Goal: Transaction & Acquisition: Purchase product/service

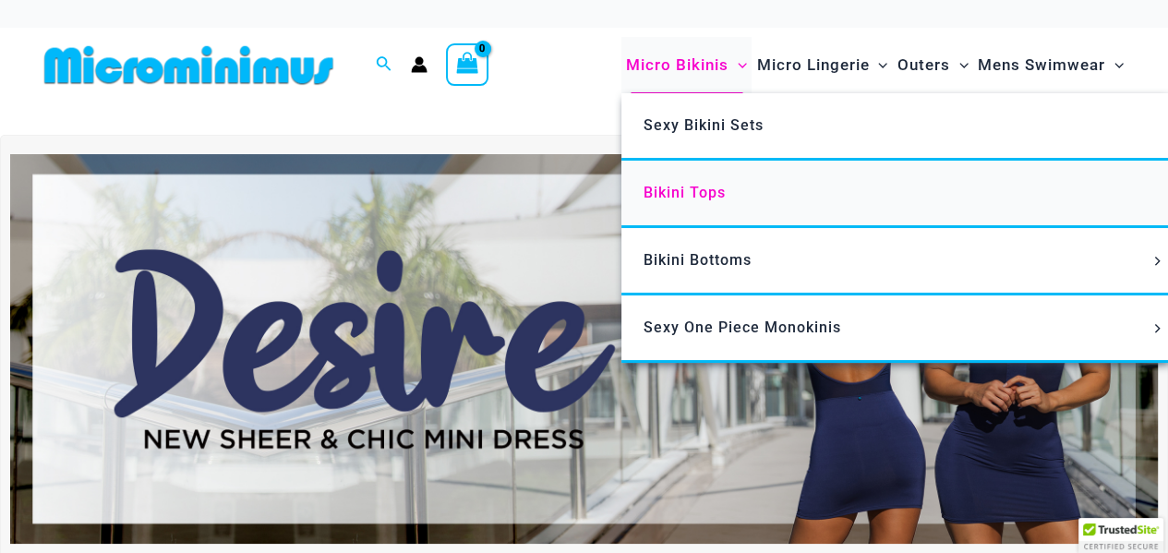
click at [689, 190] on span "Bikini Tops" at bounding box center [684, 193] width 82 height 18
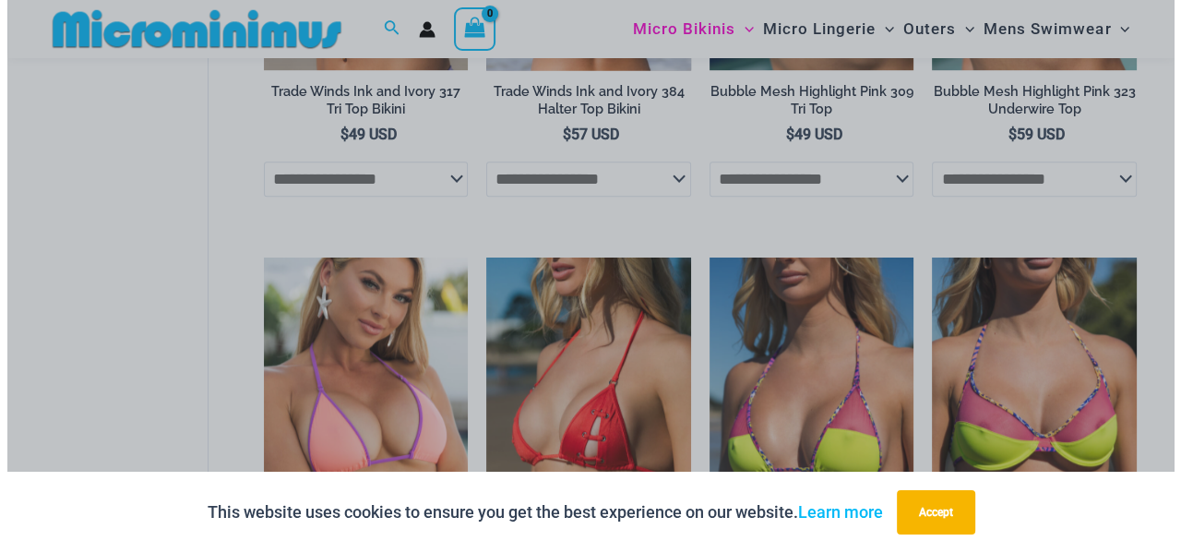
scroll to position [986, 0]
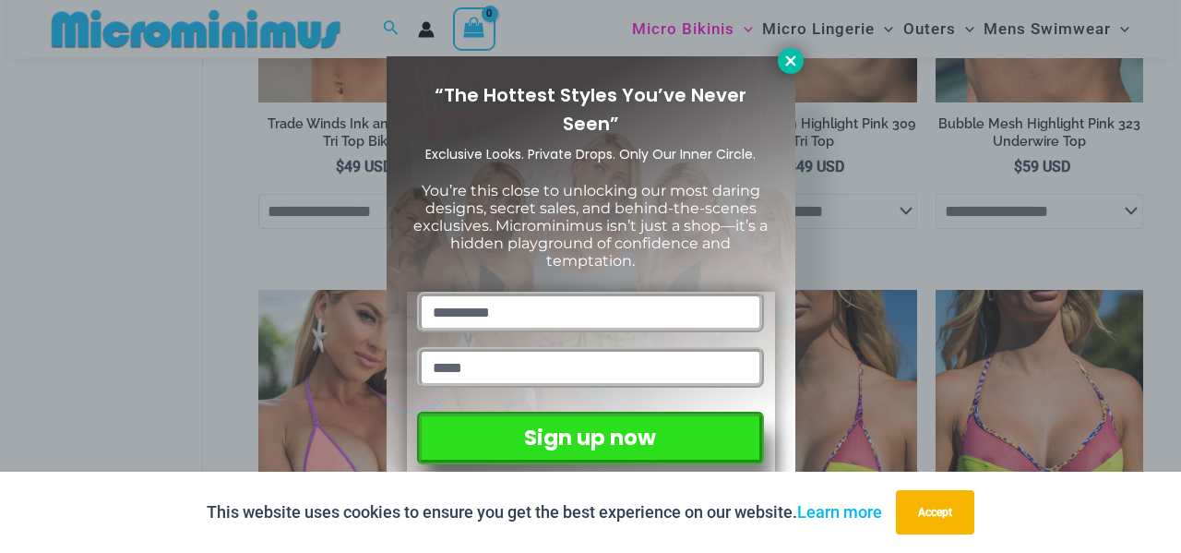
click at [785, 58] on icon at bounding box center [791, 61] width 17 height 17
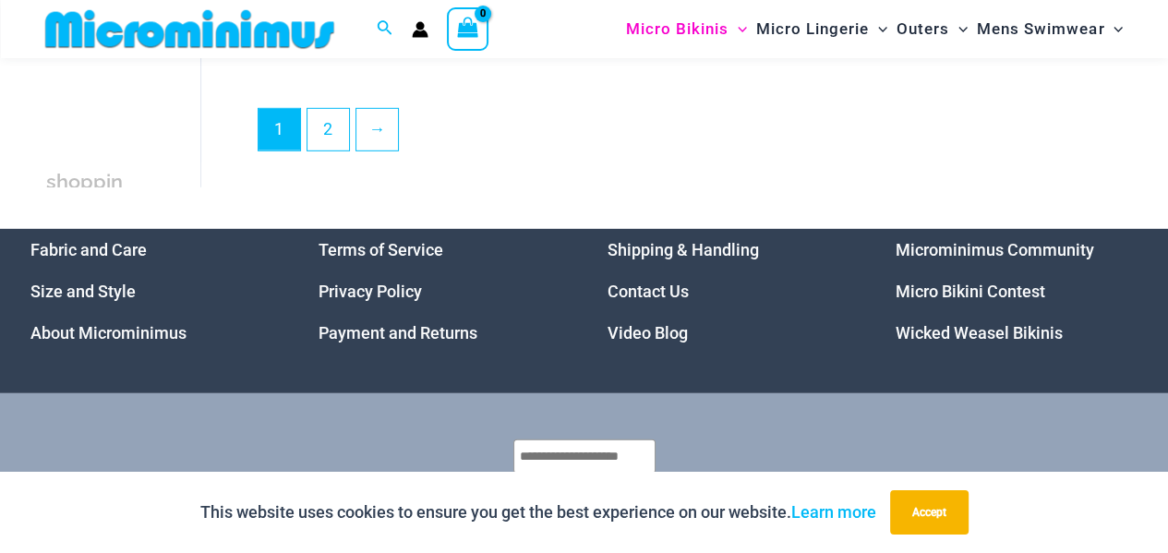
scroll to position [4570, 0]
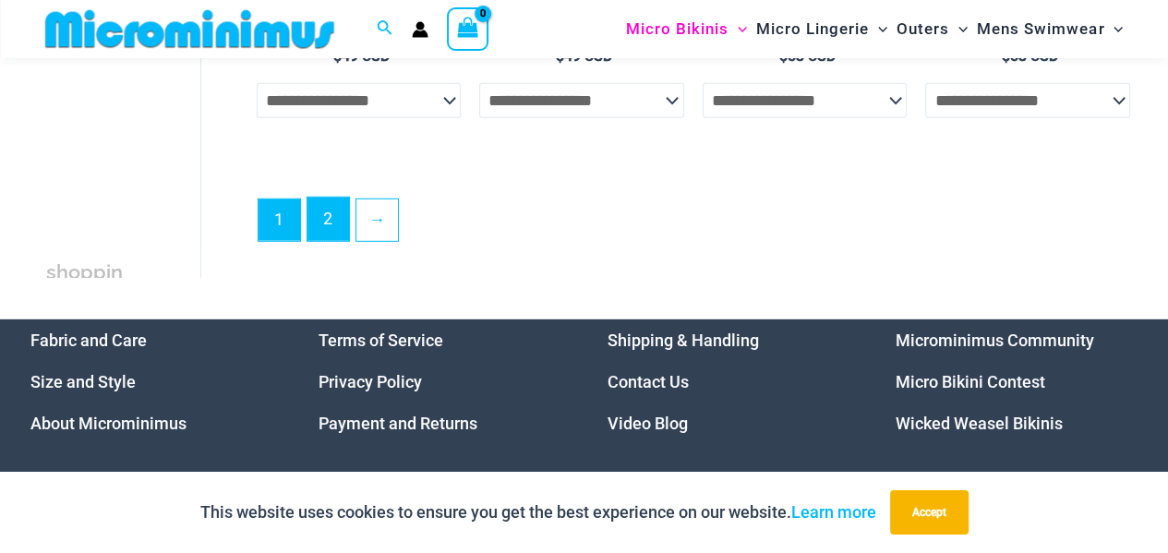
click at [340, 216] on link "2" at bounding box center [328, 219] width 42 height 43
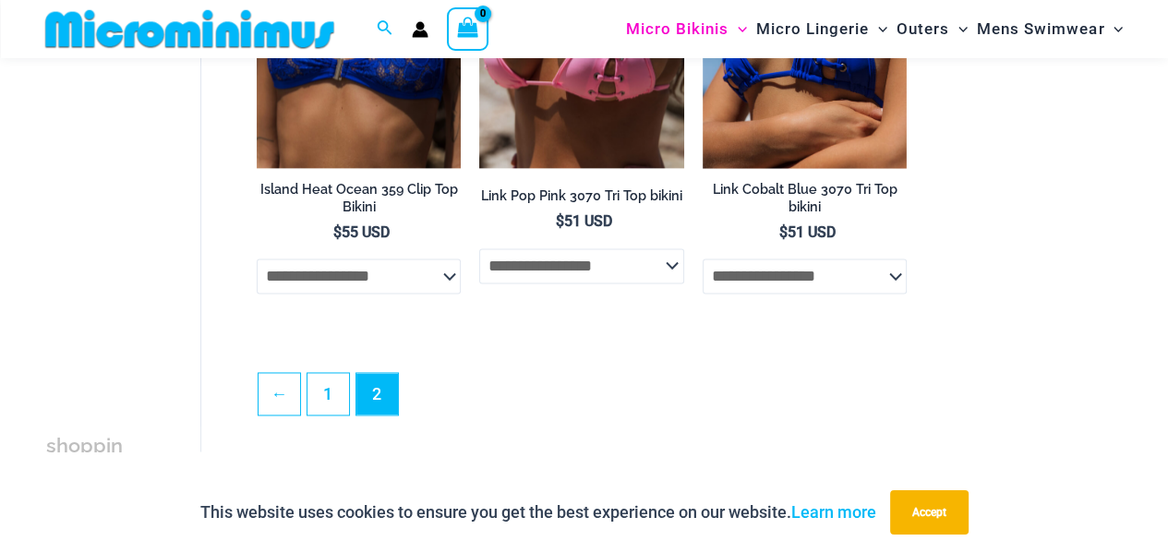
scroll to position [2198, 0]
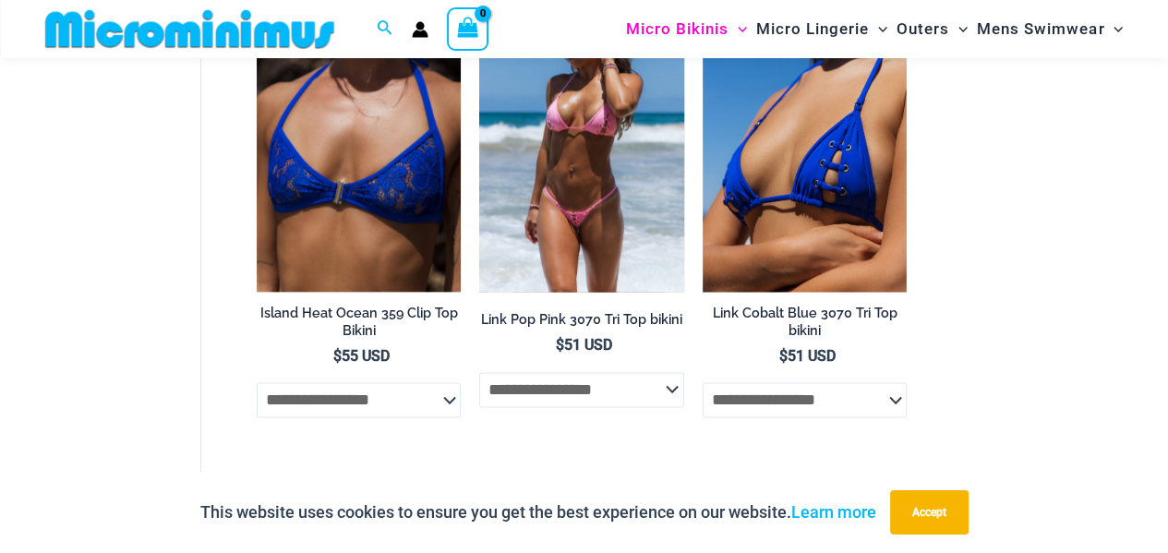
click at [573, 208] on img at bounding box center [581, 137] width 205 height 306
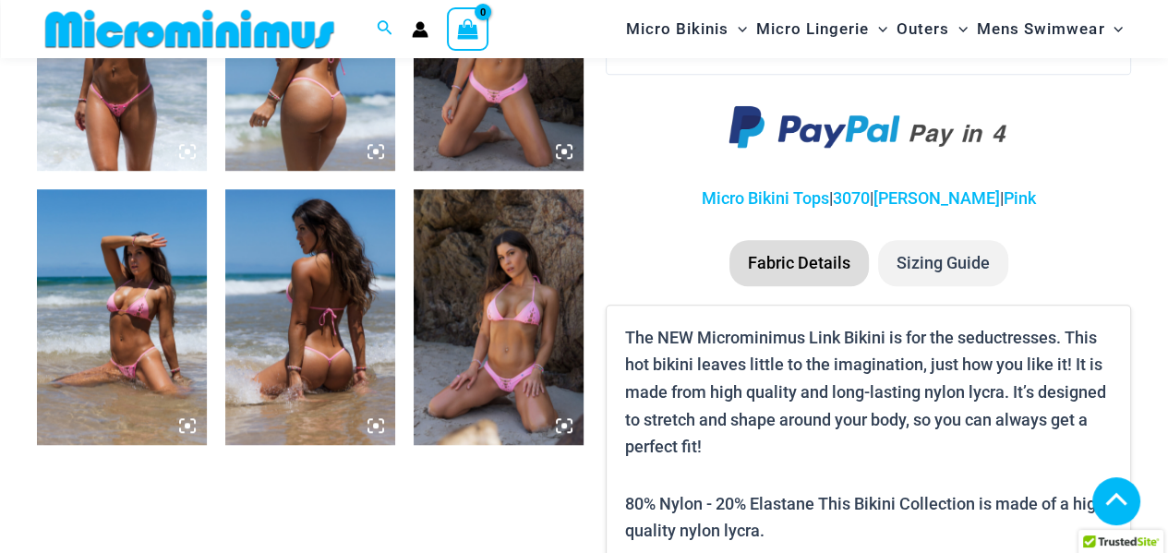
scroll to position [1091, 0]
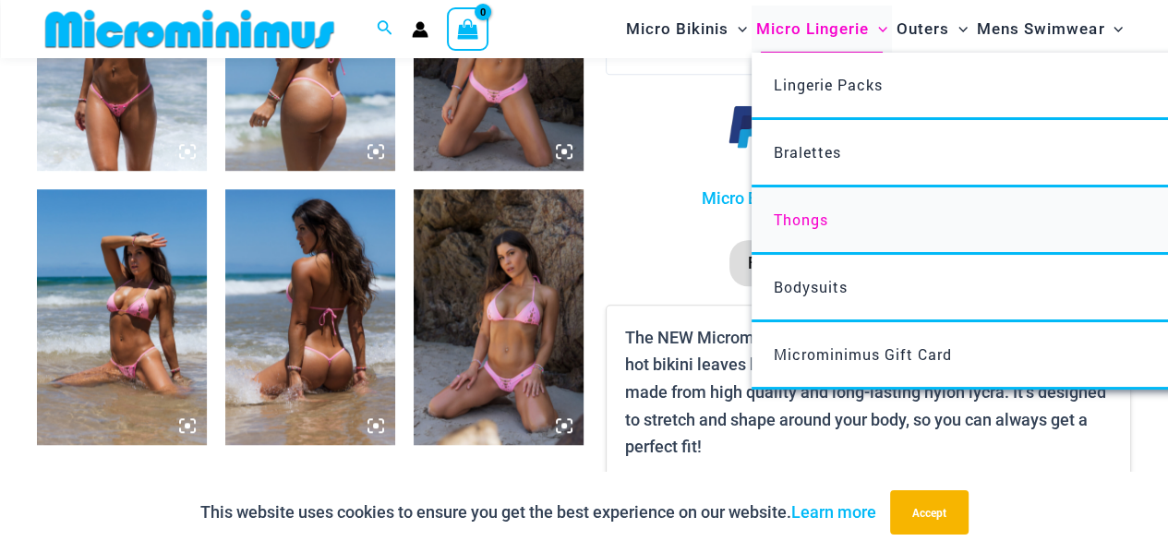
click at [811, 219] on span "Thongs" at bounding box center [800, 219] width 54 height 19
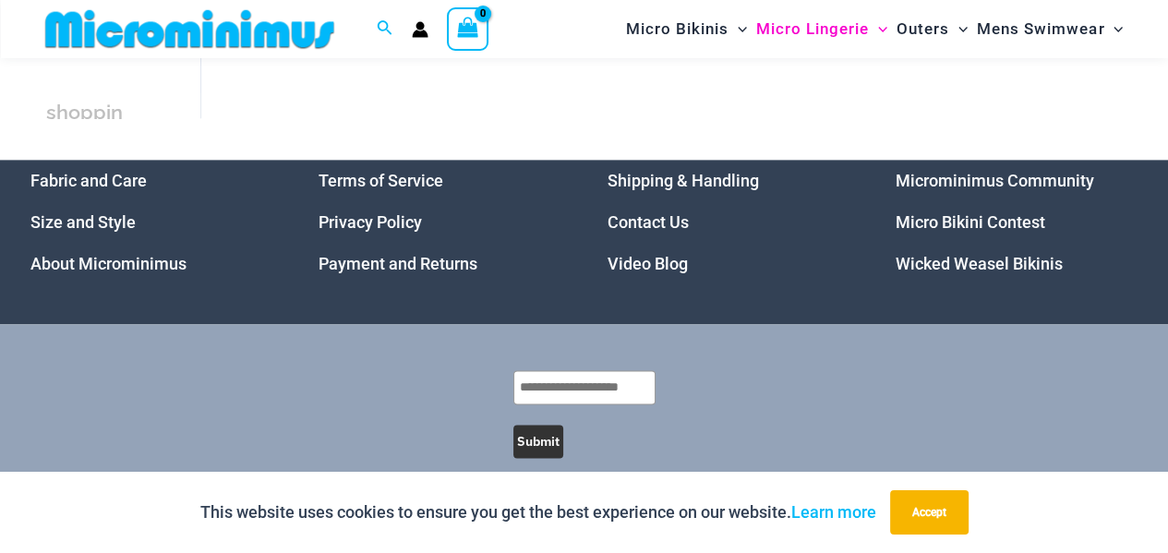
scroll to position [1829, 0]
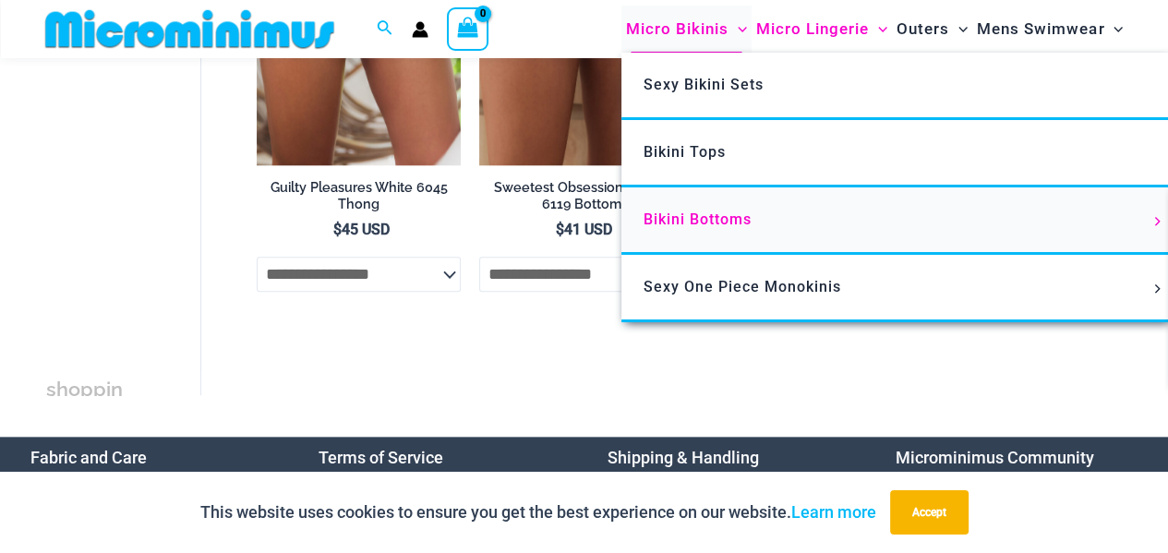
click at [709, 217] on span "Bikini Bottoms" at bounding box center [697, 219] width 108 height 18
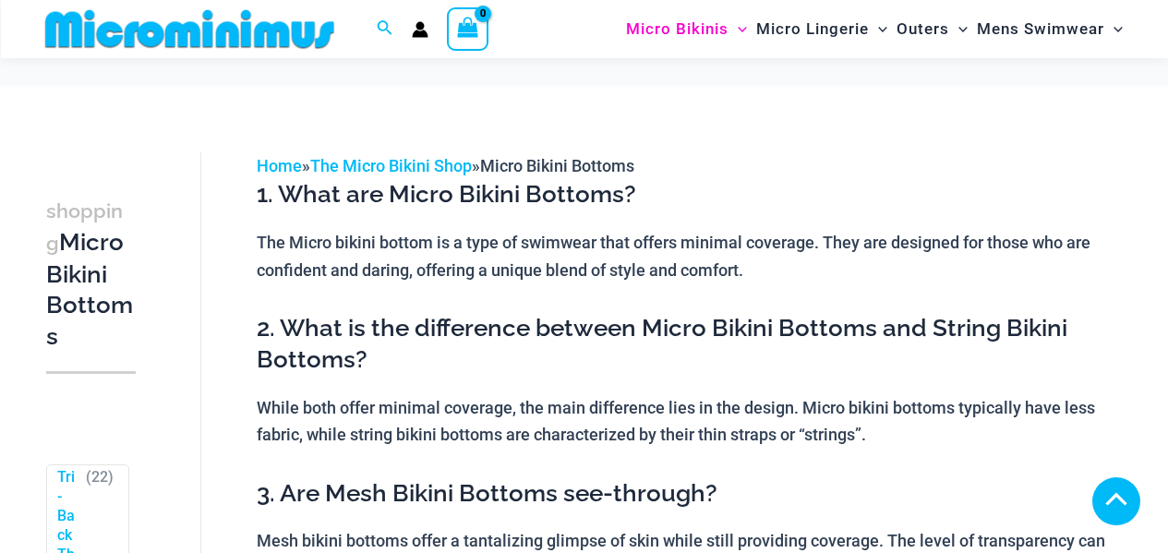
scroll to position [1091, 0]
